Goal: Information Seeking & Learning: Learn about a topic

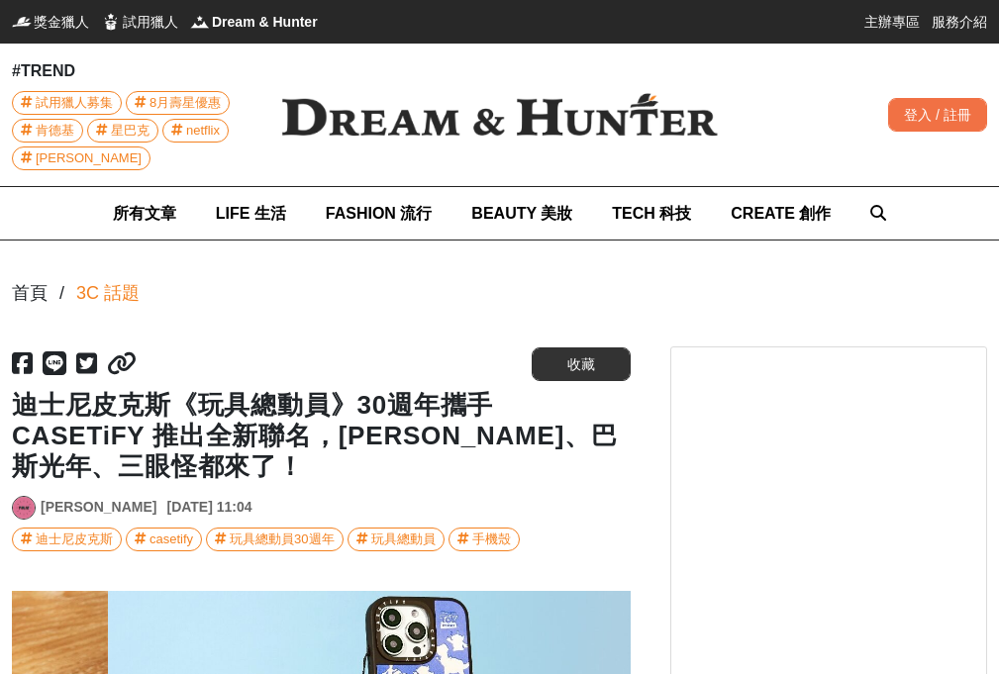
scroll to position [0, 1237]
